Goal: Find specific page/section: Find specific page/section

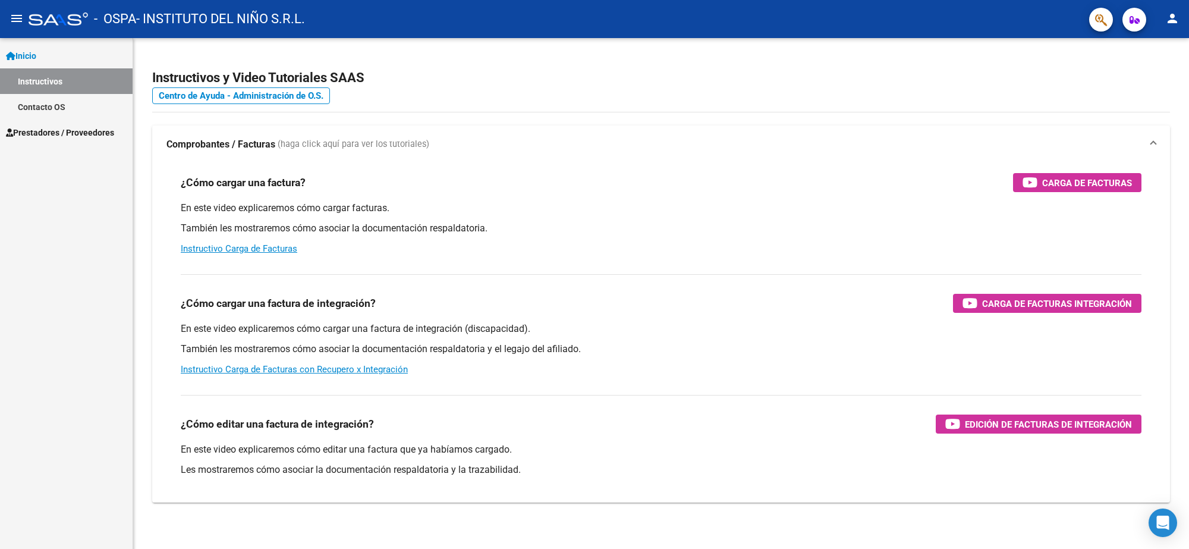
click at [27, 128] on span "Prestadores / Proveedores" at bounding box center [60, 132] width 108 height 13
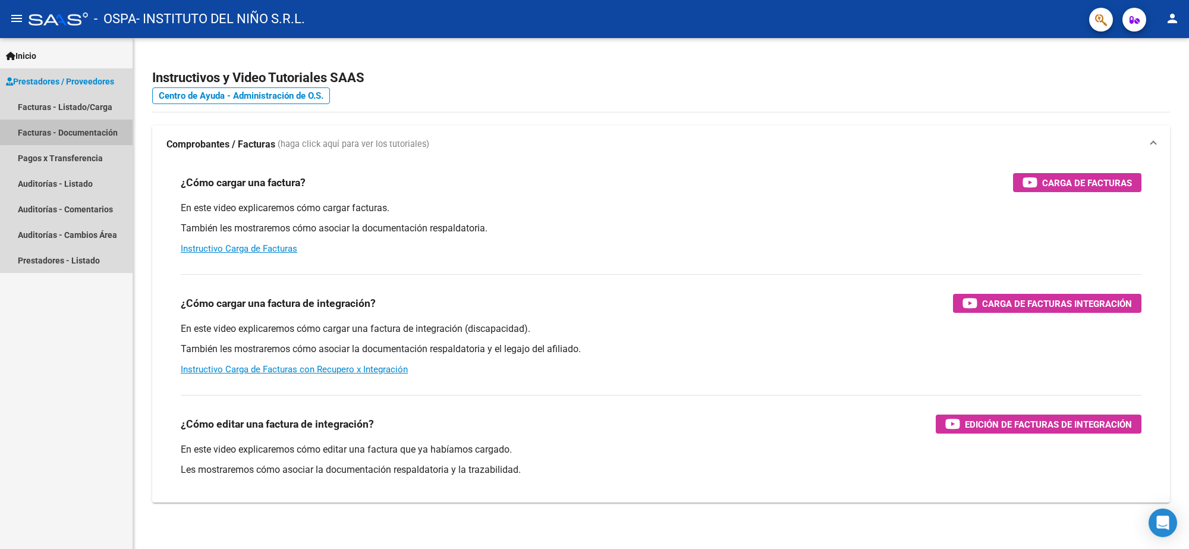
click at [76, 128] on link "Facturas - Documentación" at bounding box center [66, 132] width 133 height 26
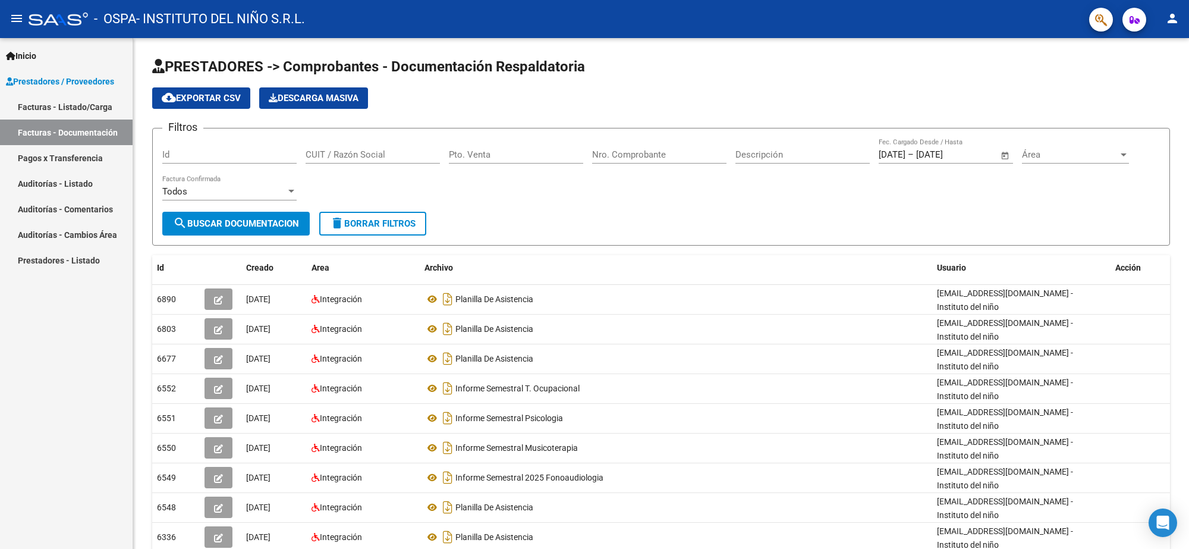
click at [77, 102] on link "Facturas - Listado/Carga" at bounding box center [66, 107] width 133 height 26
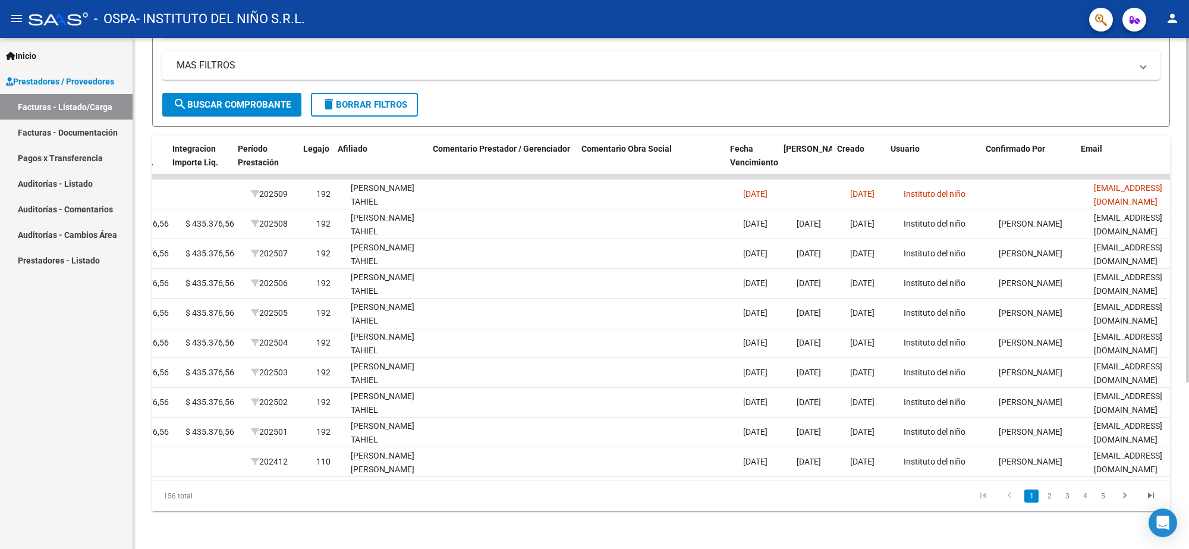
scroll to position [0, 1463]
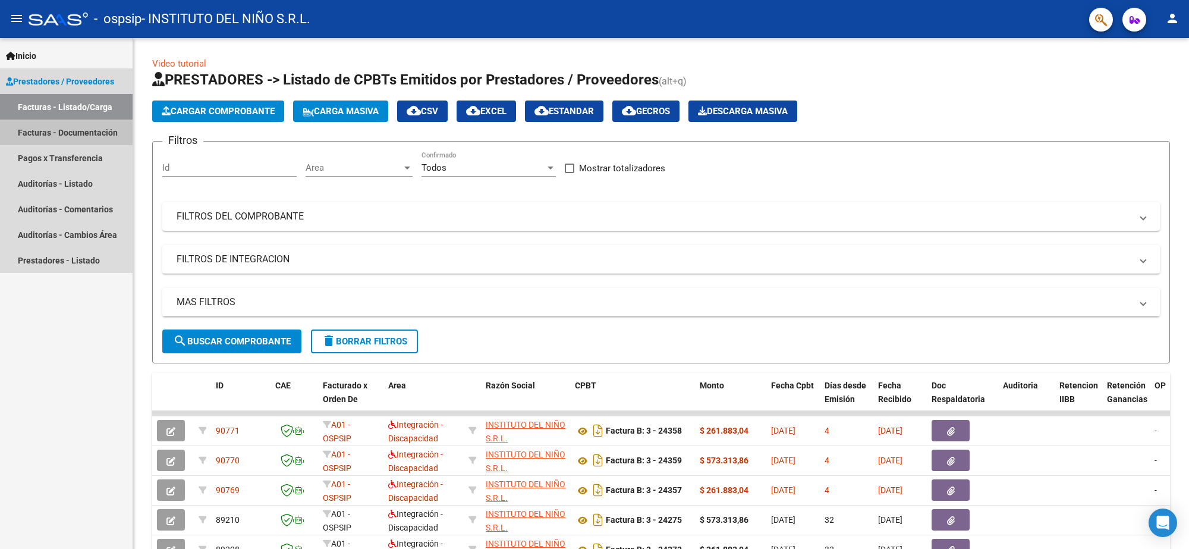
click at [110, 131] on link "Facturas - Documentación" at bounding box center [66, 132] width 133 height 26
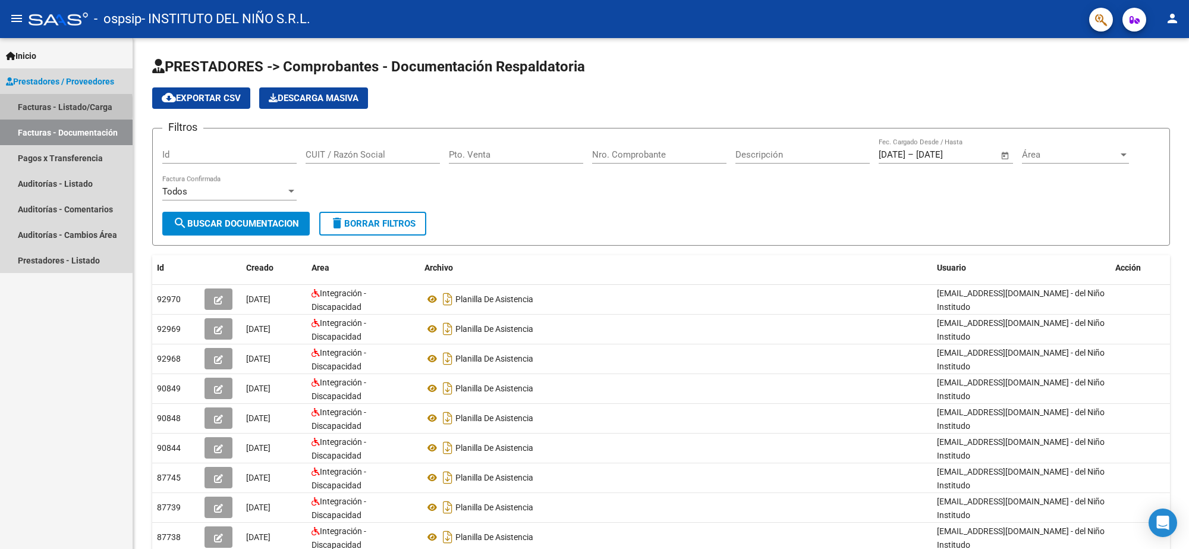
click at [46, 107] on link "Facturas - Listado/Carga" at bounding box center [66, 107] width 133 height 26
